Goal: Task Accomplishment & Management: Use online tool/utility

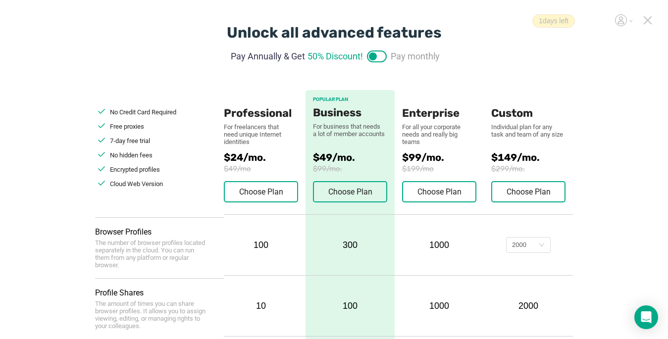
click at [498, 21] on icon at bounding box center [647, 20] width 9 height 9
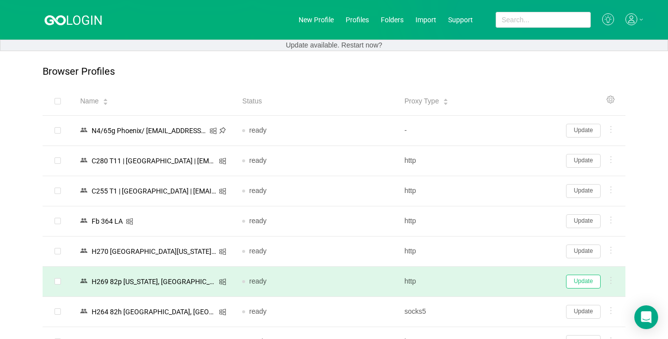
click at [498, 283] on button "Update" at bounding box center [583, 282] width 35 height 14
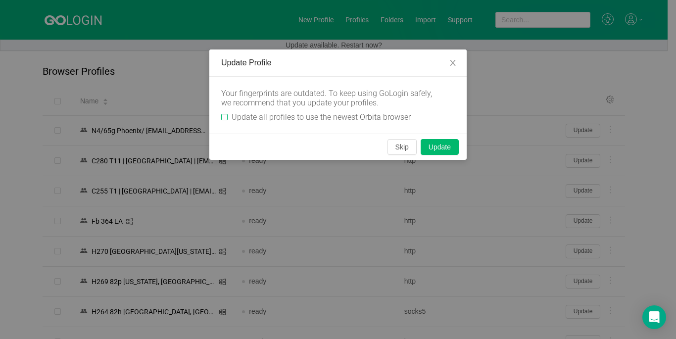
click at [222, 116] on input "Update all profiles to use the newest Orbita browser" at bounding box center [224, 117] width 6 height 6
checkbox input "true"
click at [404, 146] on button "Skip" at bounding box center [402, 147] width 29 height 16
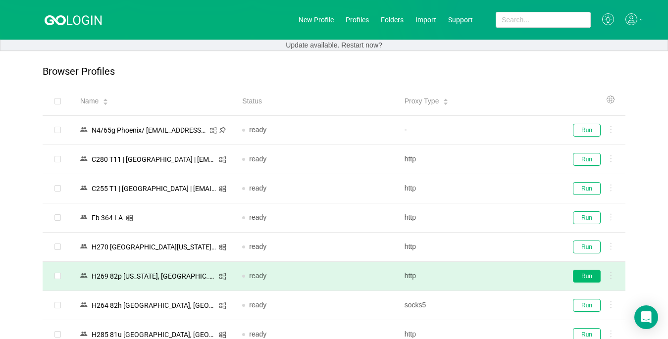
click at [498, 279] on button "Run" at bounding box center [587, 276] width 28 height 13
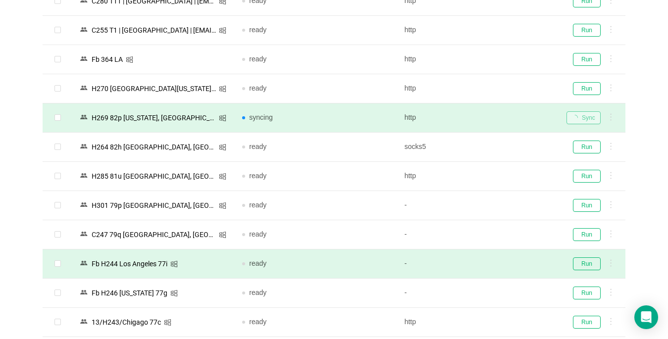
scroll to position [198, 0]
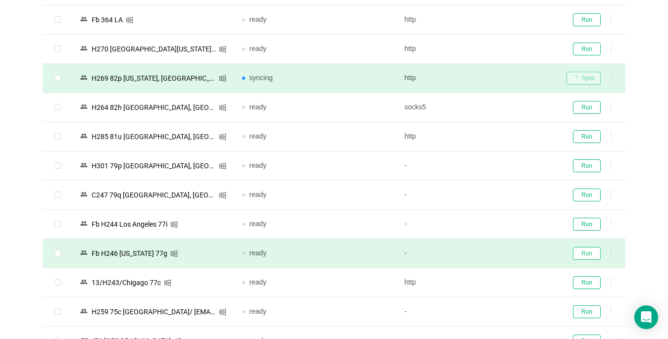
click at [498, 253] on button "Run" at bounding box center [587, 253] width 28 height 13
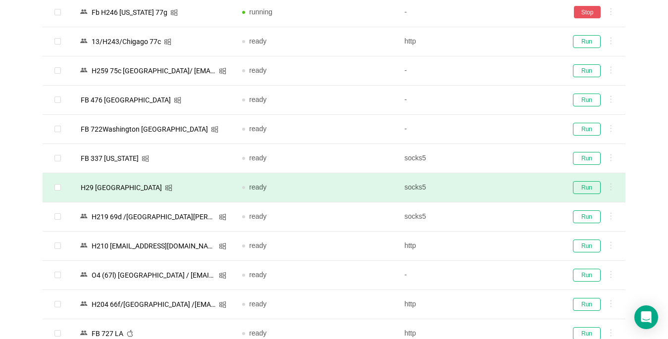
scroll to position [445, 0]
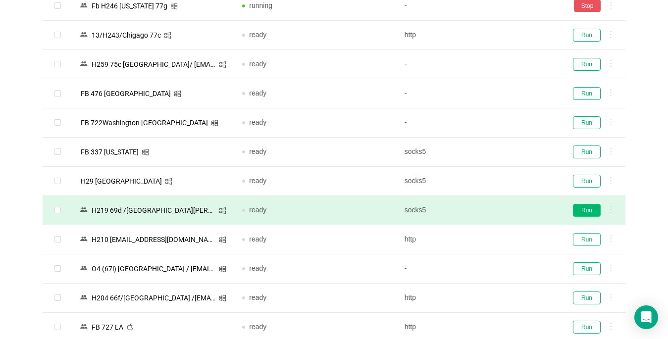
drag, startPoint x: 592, startPoint y: 239, endPoint x: 580, endPoint y: 207, distance: 34.2
click at [498, 239] on button "Run" at bounding box center [587, 239] width 28 height 13
click at [498, 206] on button "Run" at bounding box center [587, 210] width 28 height 13
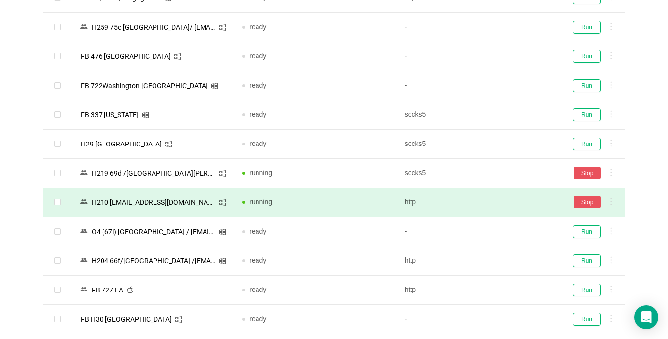
scroll to position [690, 0]
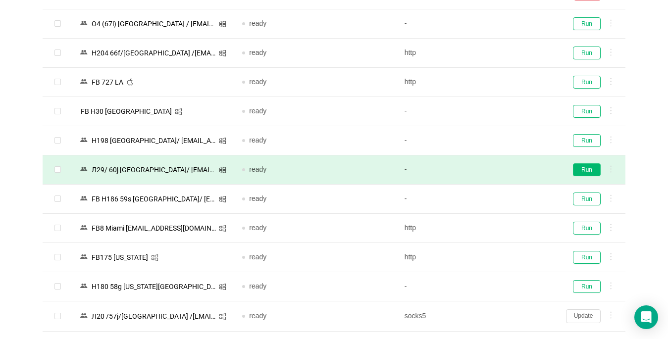
click at [498, 169] on button "Run" at bounding box center [587, 169] width 28 height 13
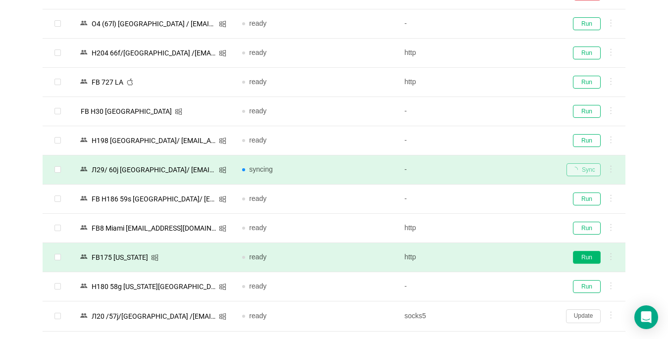
drag, startPoint x: 582, startPoint y: 234, endPoint x: 579, endPoint y: 255, distance: 21.1
click at [498, 233] on td "Run" at bounding box center [591, 228] width 67 height 29
click at [498, 230] on button "Run" at bounding box center [587, 228] width 28 height 13
click at [498, 255] on button "Run" at bounding box center [587, 257] width 28 height 13
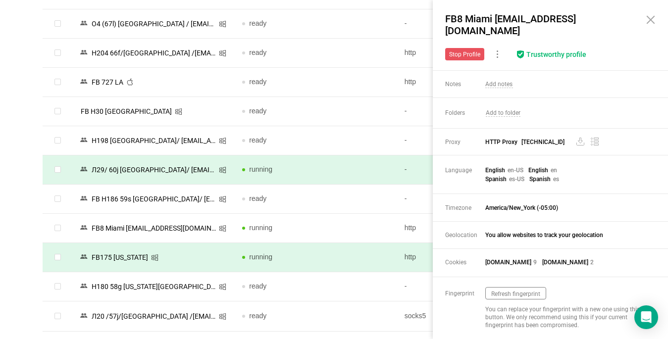
click at [498, 19] on icon at bounding box center [650, 20] width 12 height 12
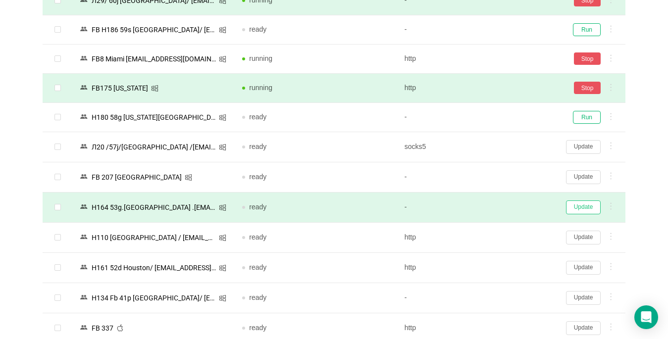
scroll to position [888, 0]
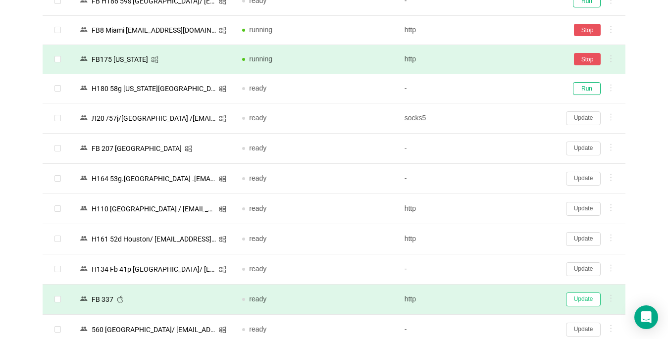
click at [498, 298] on button "Update" at bounding box center [583, 299] width 35 height 14
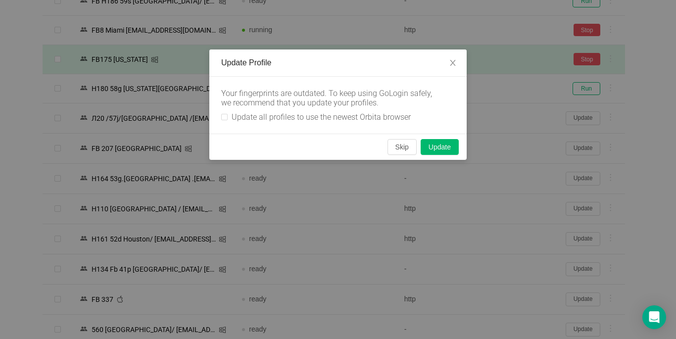
click at [220, 120] on div "Your fingerprints are outdated. To keep using GoLogin safely, we recommend that…" at bounding box center [337, 105] width 257 height 57
click at [226, 116] on input "Update all profiles to use the newest Orbita browser" at bounding box center [224, 117] width 6 height 6
checkbox input "true"
click at [398, 148] on button "Skip" at bounding box center [402, 147] width 29 height 16
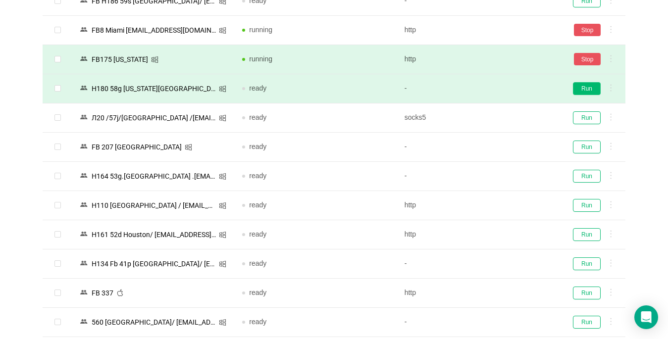
click at [498, 87] on button "Run" at bounding box center [587, 88] width 28 height 13
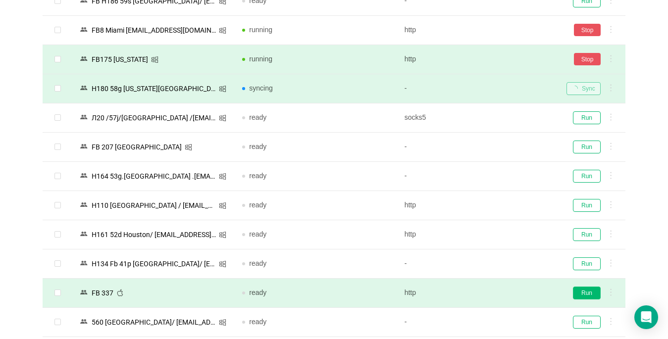
click at [498, 293] on button "Run" at bounding box center [587, 293] width 28 height 13
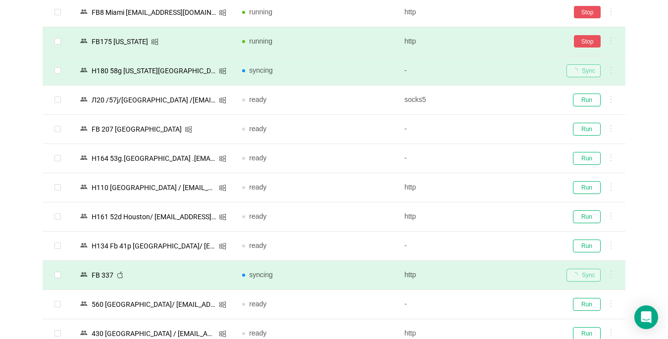
scroll to position [1037, 0]
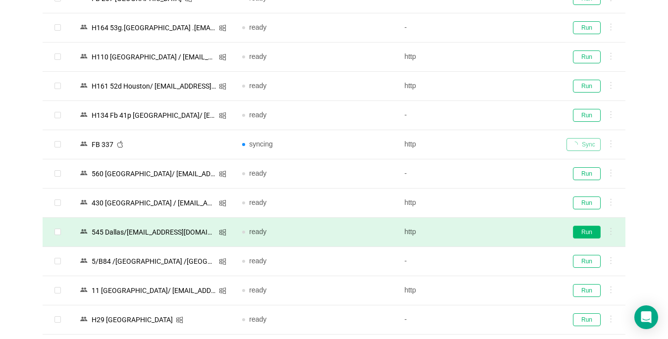
click at [498, 232] on button "Run" at bounding box center [587, 232] width 28 height 13
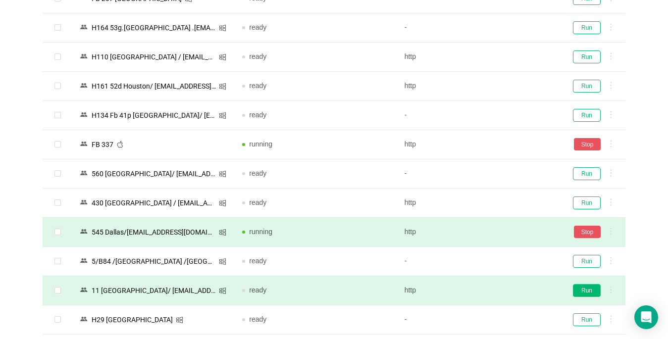
click at [498, 289] on button "Run" at bounding box center [587, 290] width 28 height 13
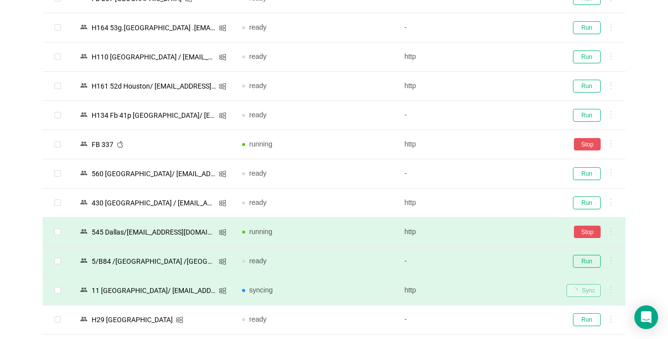
scroll to position [1210, 0]
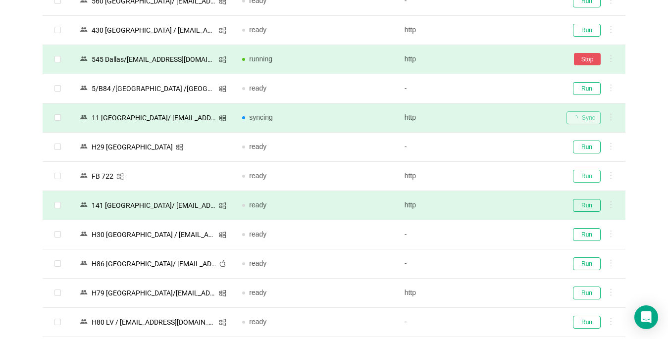
click at [498, 170] on button "Run" at bounding box center [587, 176] width 28 height 13
click at [498, 199] on button "Run" at bounding box center [587, 205] width 28 height 13
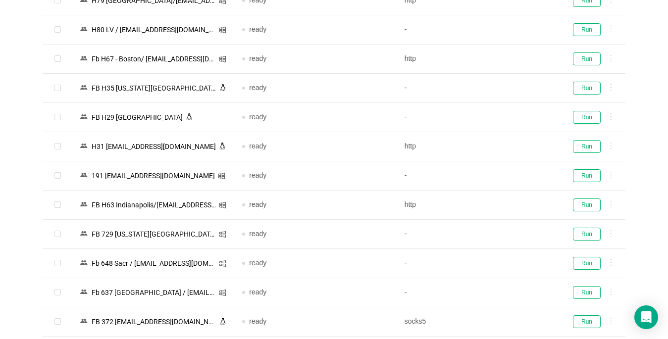
scroll to position [1581, 0]
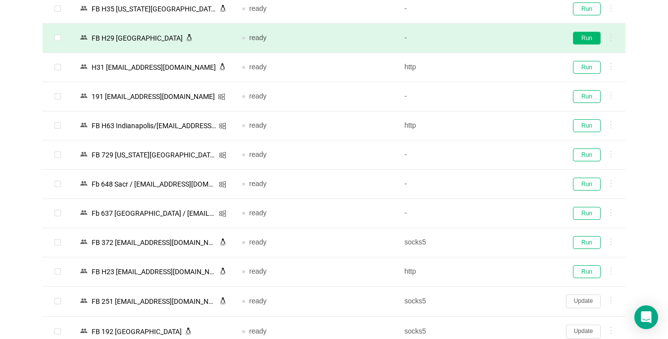
click at [498, 39] on button "Run" at bounding box center [587, 38] width 28 height 13
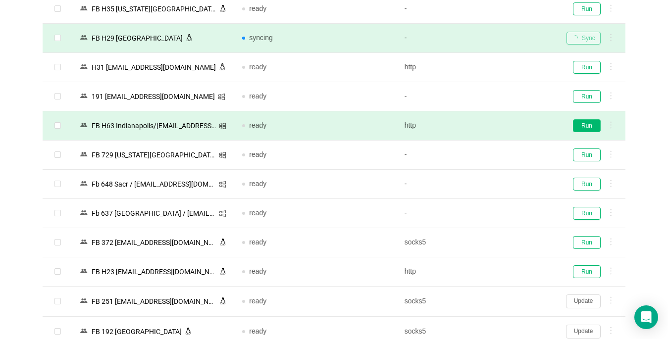
click at [498, 124] on button "Run" at bounding box center [587, 125] width 28 height 13
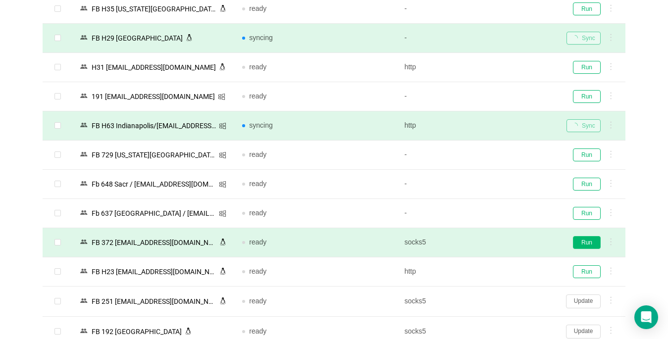
click at [498, 242] on button "Run" at bounding box center [587, 242] width 28 height 13
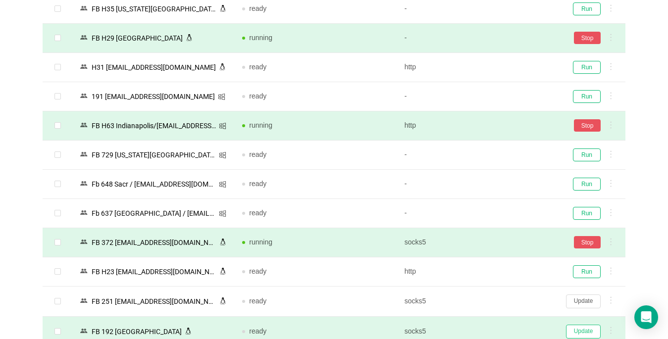
scroll to position [1680, 0]
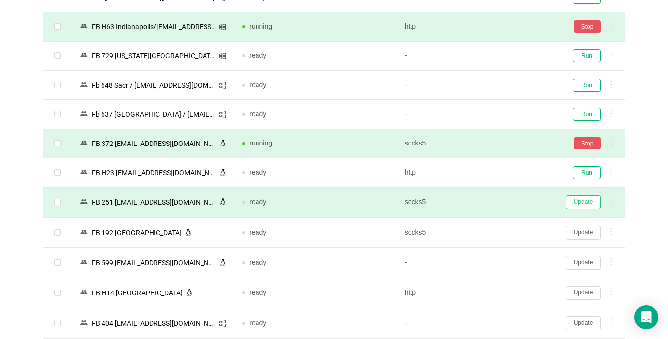
click at [498, 201] on button "Update" at bounding box center [583, 202] width 35 height 14
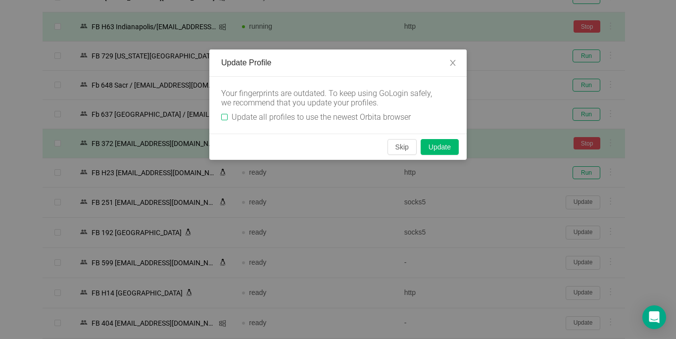
click at [228, 118] on span "Update all profiles to use the newest Orbita browser" at bounding box center [321, 116] width 187 height 9
click at [228, 118] on input "Update all profiles to use the newest Orbita browser" at bounding box center [224, 117] width 6 height 6
checkbox input "true"
click at [402, 148] on button "Skip" at bounding box center [402, 147] width 29 height 16
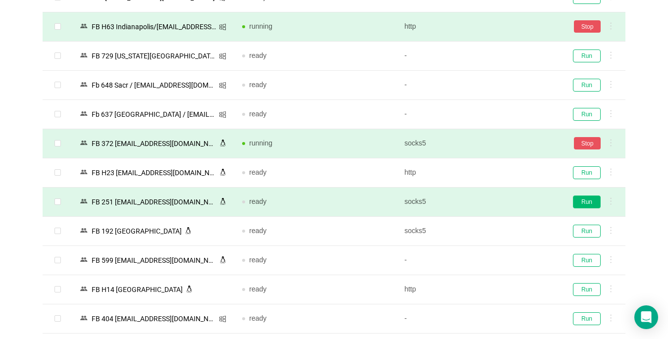
click at [498, 200] on button "Run" at bounding box center [587, 201] width 28 height 13
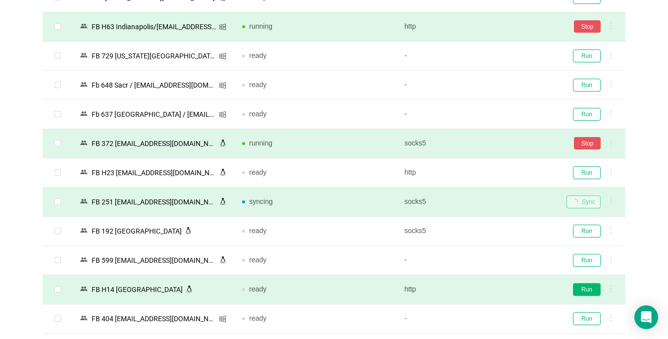
click at [498, 290] on button "Run" at bounding box center [587, 289] width 28 height 13
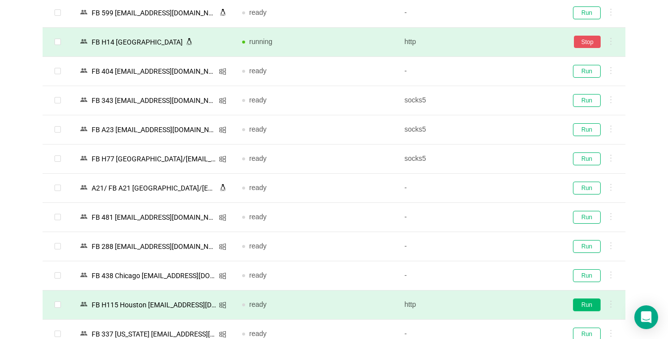
click at [498, 301] on button "Run" at bounding box center [587, 304] width 28 height 13
